Goal: Task Accomplishment & Management: Complete application form

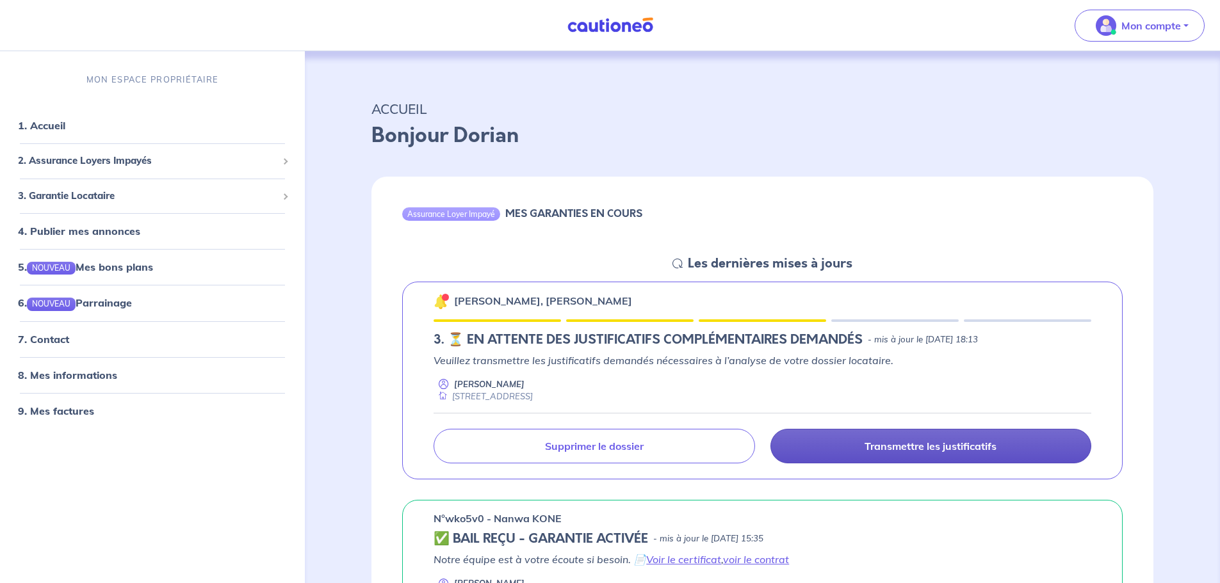
click at [930, 445] on p "Transmettre les justificatifs" at bounding box center [930, 446] width 132 height 13
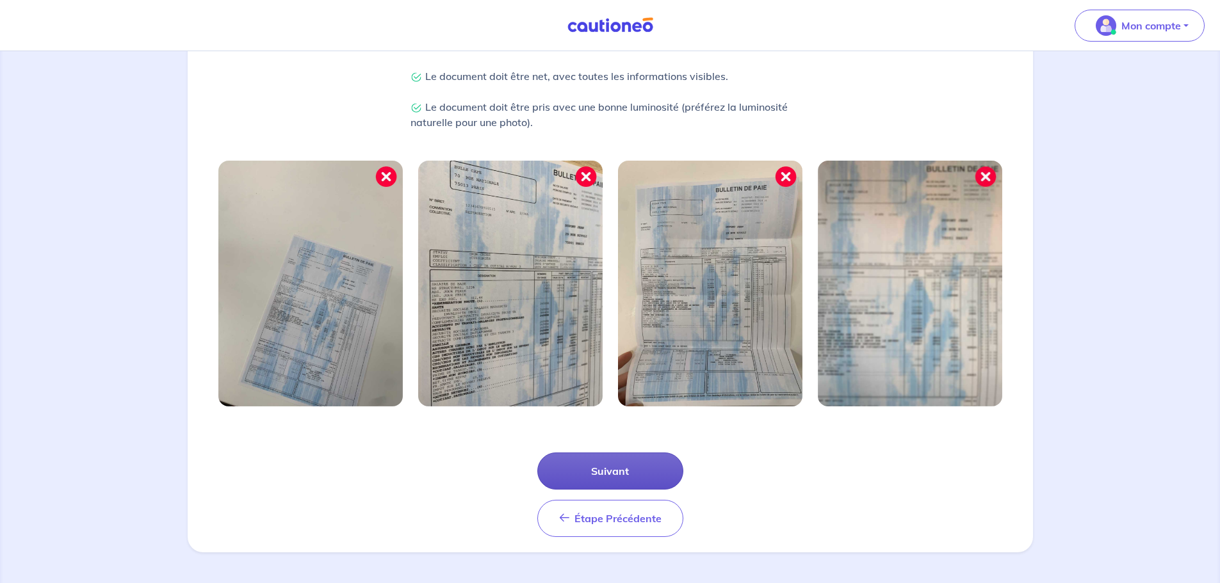
click at [605, 476] on button "Suivant" at bounding box center [610, 471] width 146 height 37
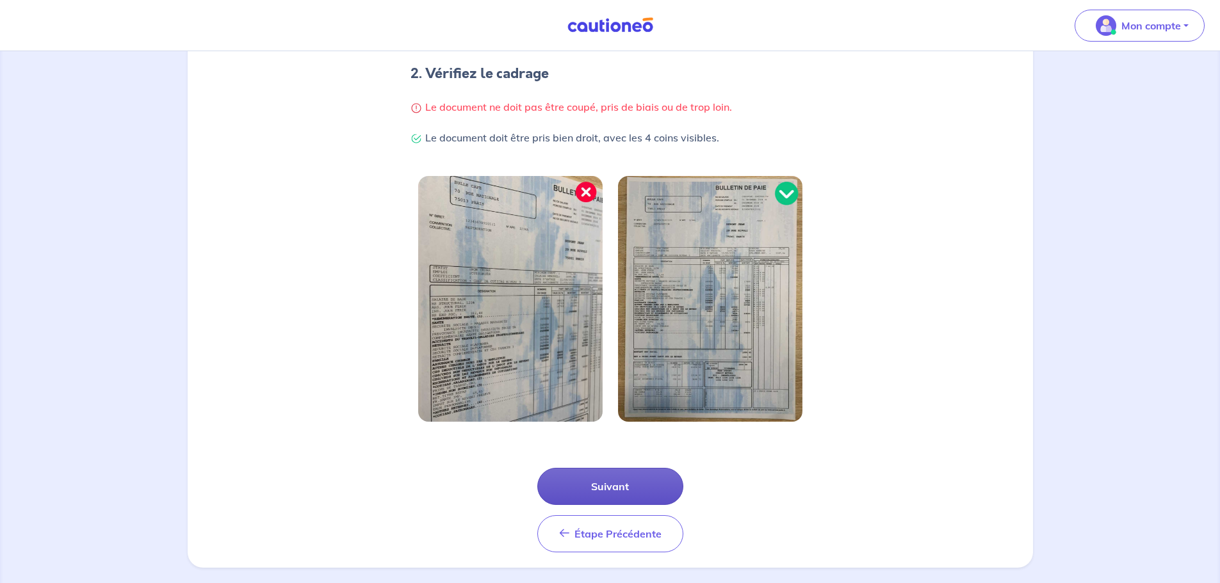
scroll to position [272, 0]
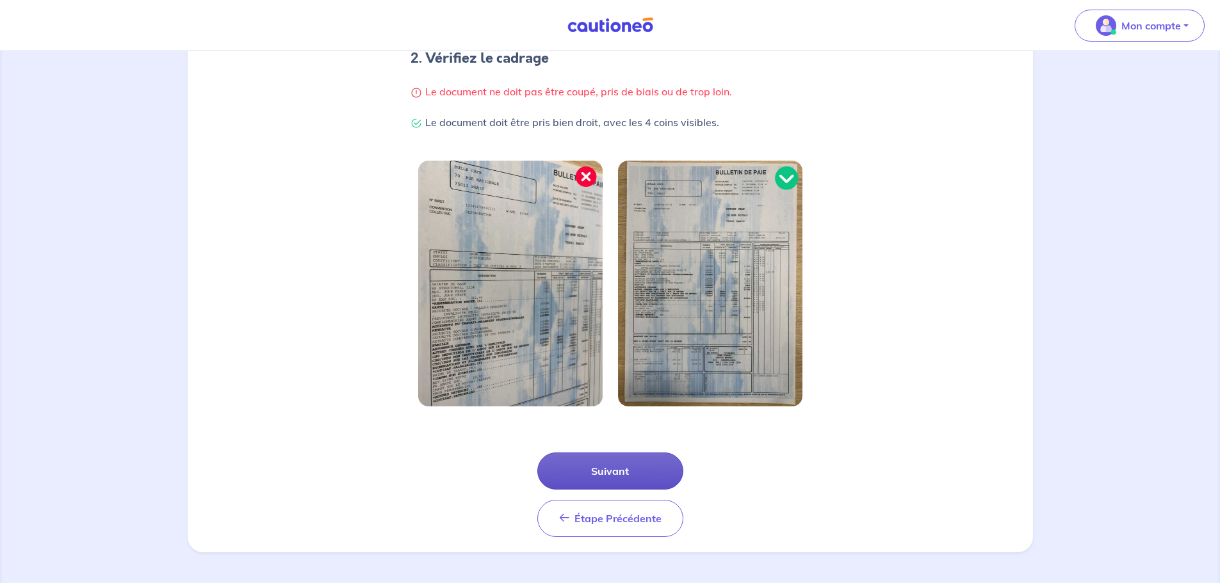
click at [624, 469] on button "Suivant" at bounding box center [610, 471] width 146 height 37
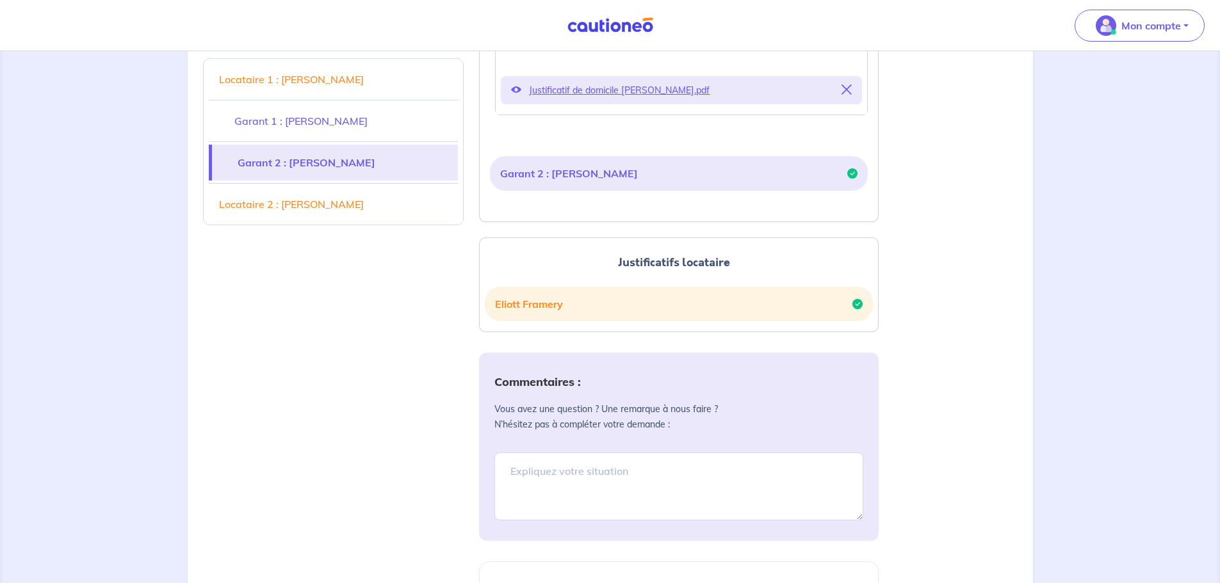
scroll to position [320, 0]
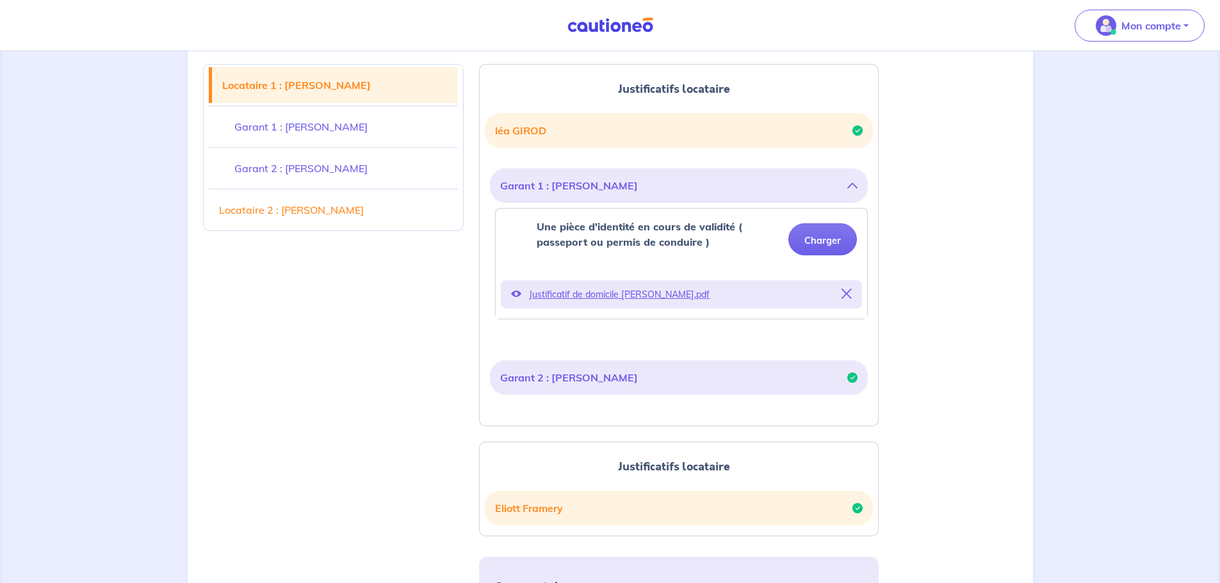
click at [935, 250] on div "Locataire 1 : [PERSON_NAME] Garant 1 : [PERSON_NAME] Garant 2 : [PERSON_NAME] L…" at bounding box center [610, 535] width 830 height 973
click at [832, 241] on button "Charger" at bounding box center [822, 239] width 69 height 32
click at [836, 238] on button "Charger" at bounding box center [822, 239] width 69 height 32
click at [846, 293] on icon at bounding box center [846, 294] width 10 height 10
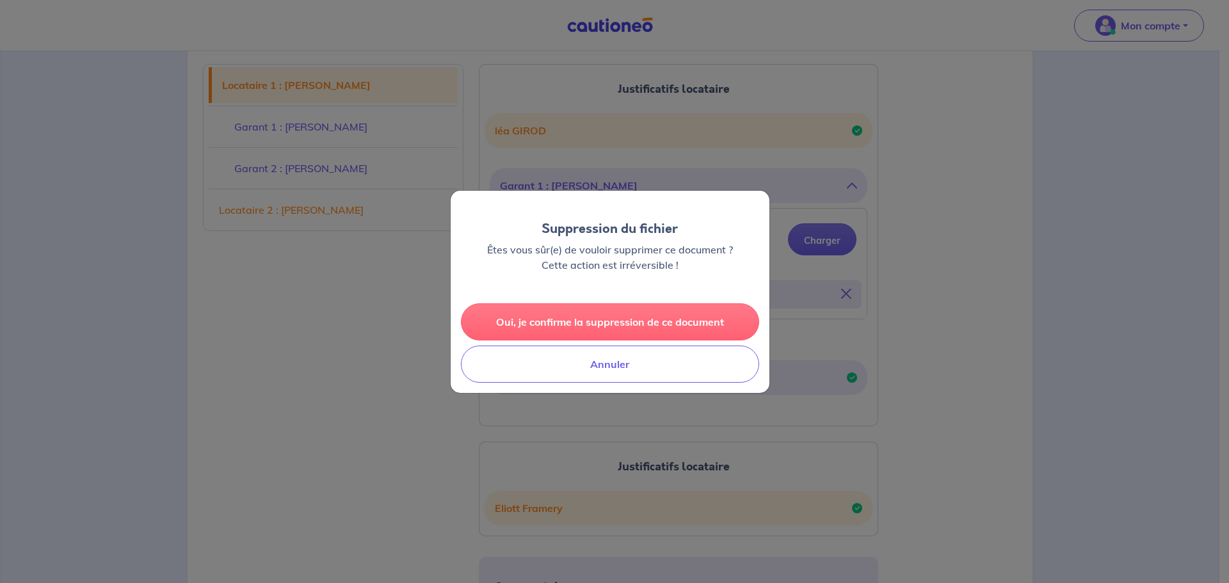
click at [638, 313] on button "Oui, je confirme la suppression de ce document" at bounding box center [610, 321] width 298 height 37
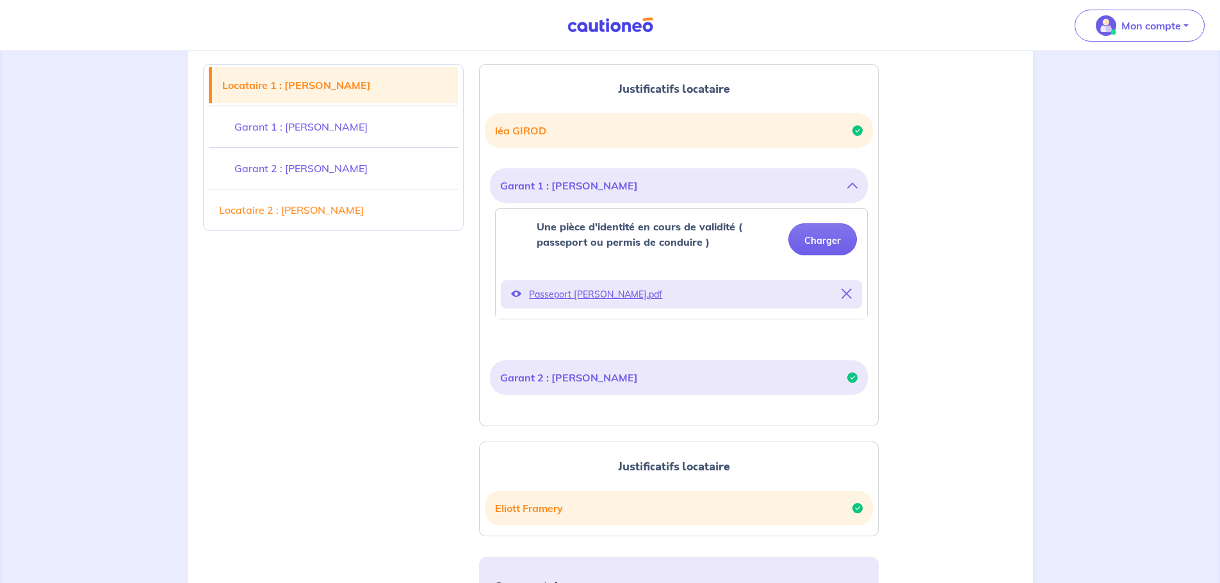
click at [518, 293] on icon at bounding box center [516, 294] width 10 height 10
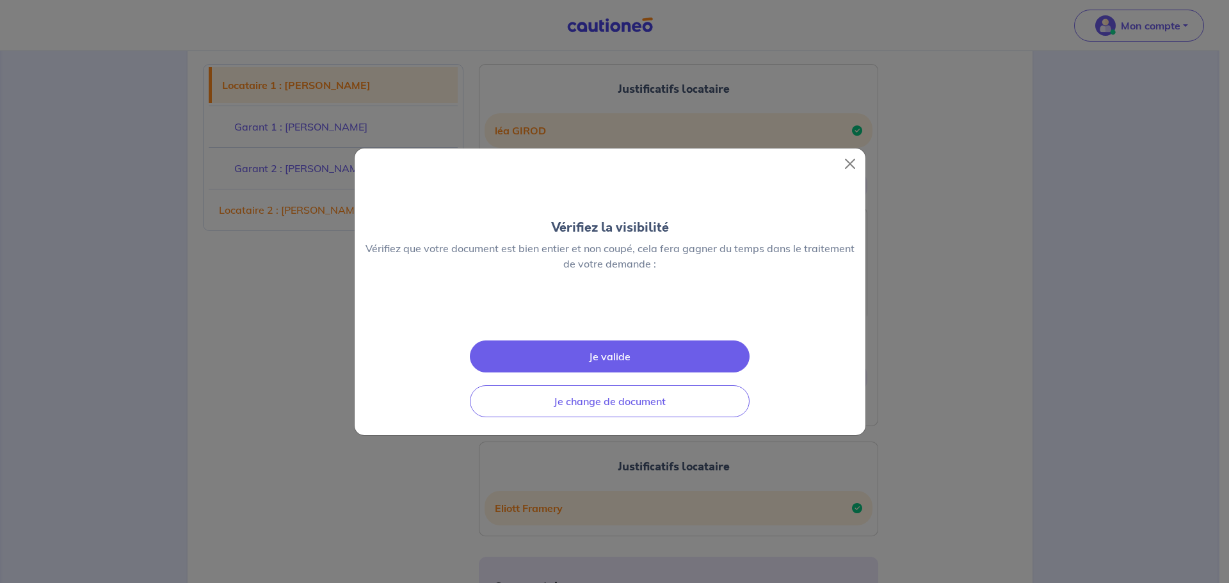
click at [657, 373] on button "Je valide" at bounding box center [610, 357] width 280 height 32
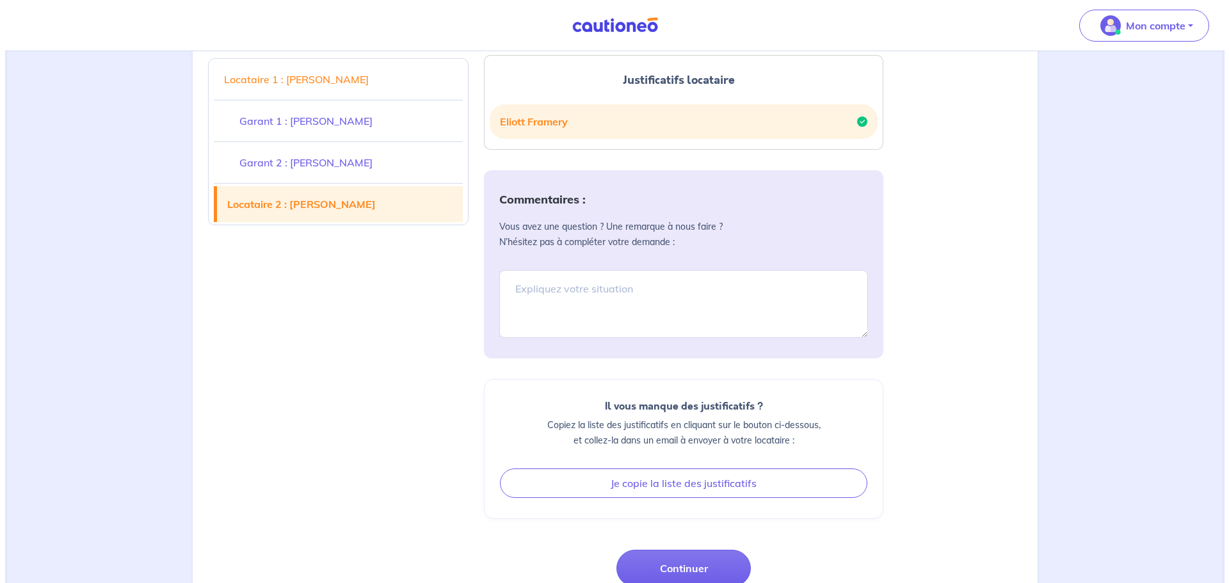
scroll to position [789, 0]
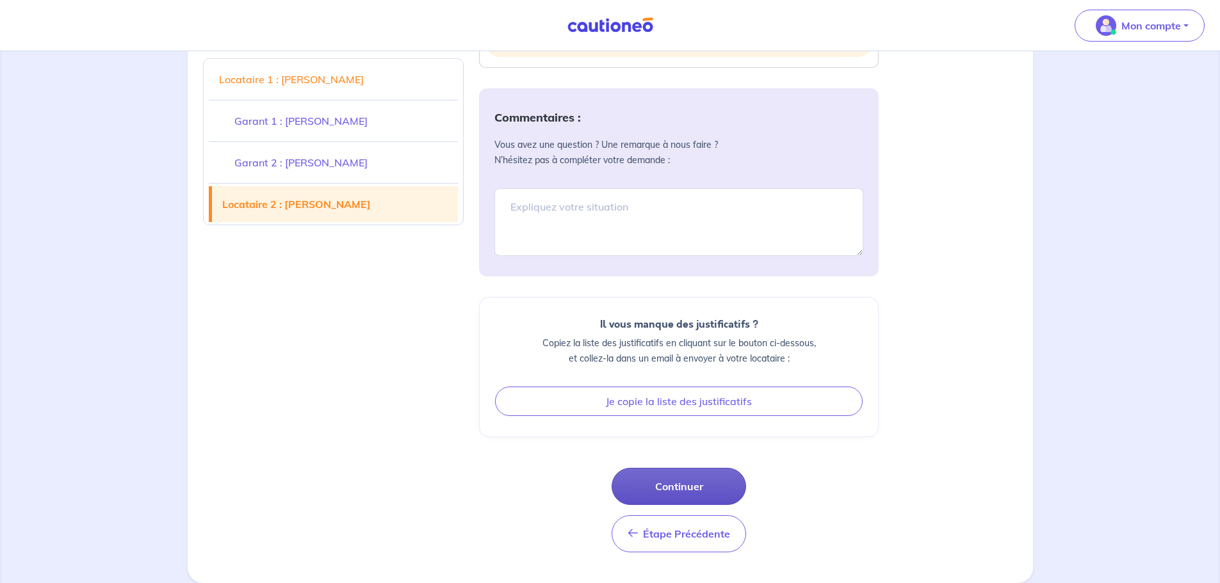
click at [683, 484] on button "Continuer" at bounding box center [678, 486] width 134 height 37
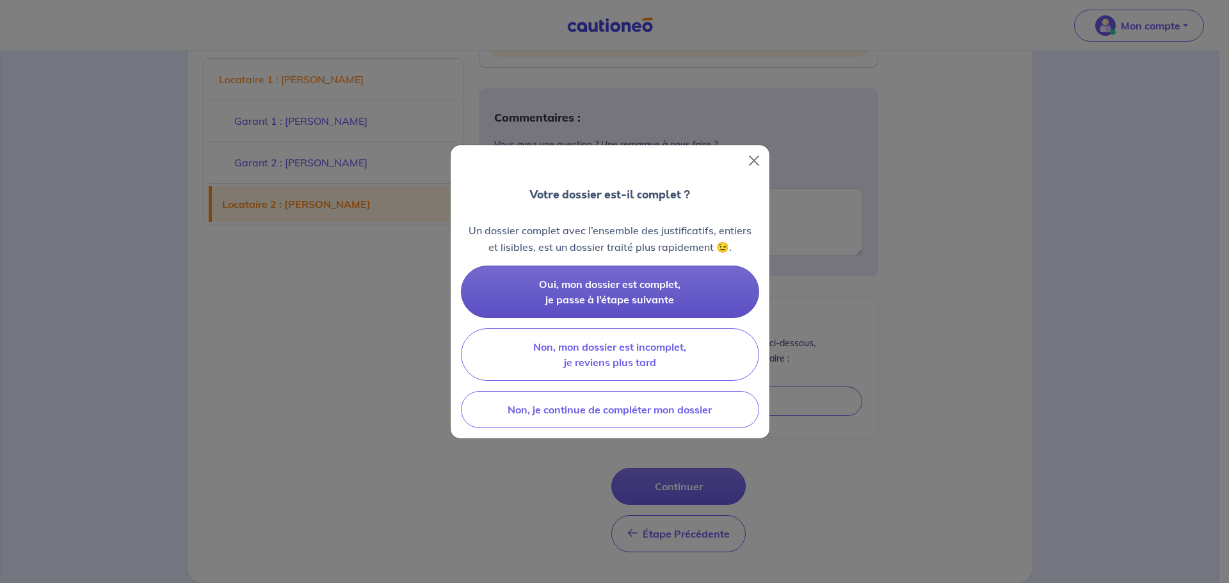
click at [616, 286] on span "Oui, mon dossier est complet, je passe à l’étape suivante" at bounding box center [610, 292] width 142 height 28
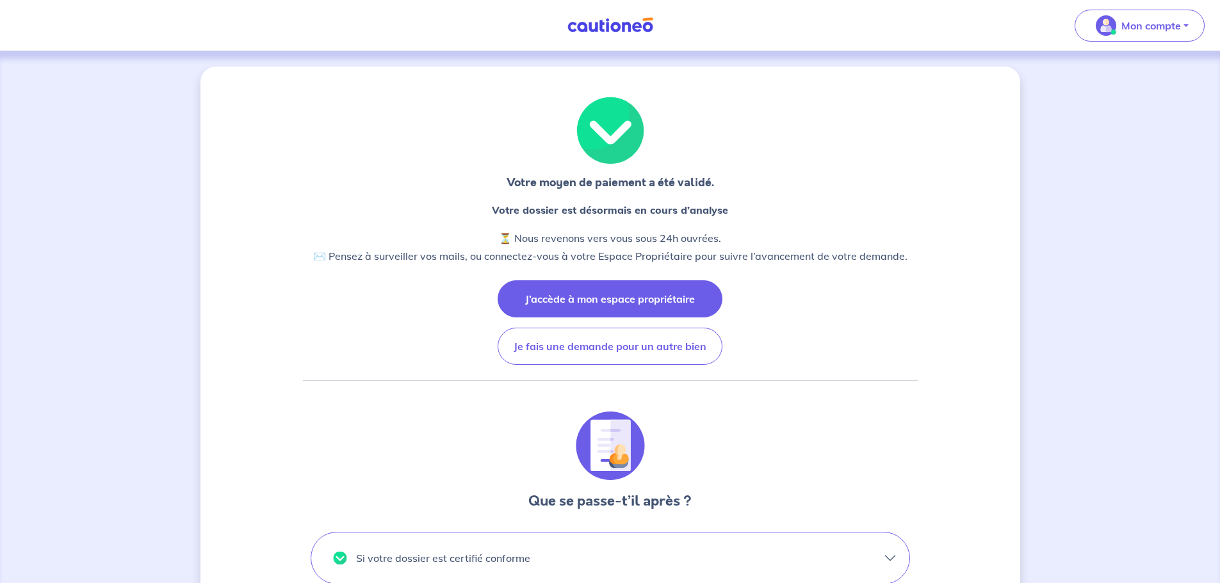
click at [643, 300] on button "J’accède à mon espace propriétaire" at bounding box center [610, 298] width 225 height 37
